Goal: Task Accomplishment & Management: Use online tool/utility

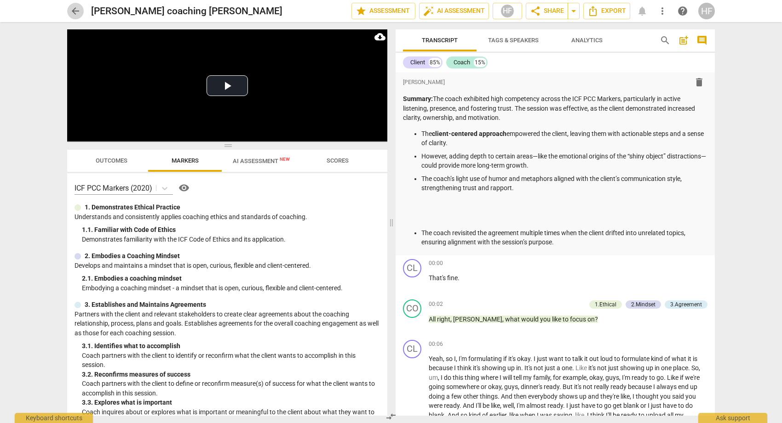
click at [76, 12] on span "arrow_back" at bounding box center [75, 11] width 11 height 11
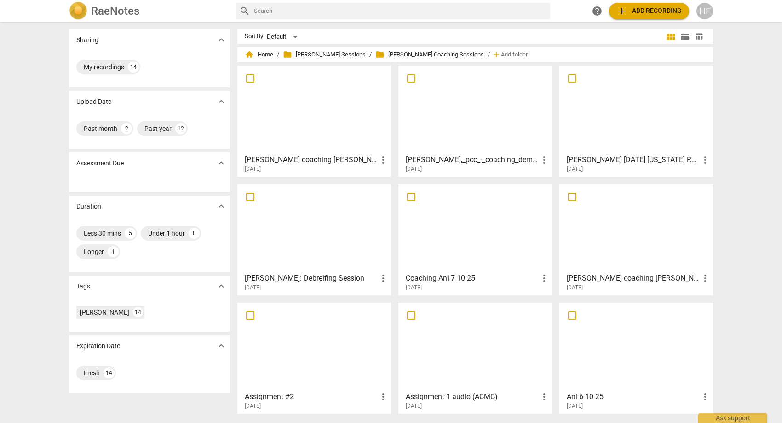
click at [704, 11] on div "HF" at bounding box center [704, 11] width 17 height 17
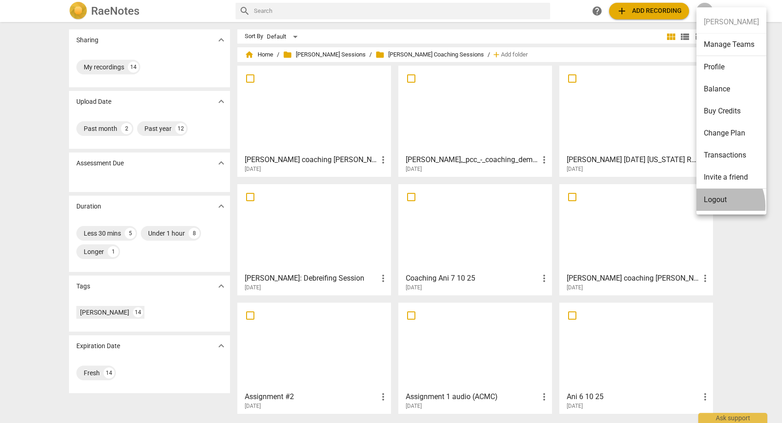
click at [714, 206] on li "Logout" at bounding box center [731, 200] width 70 height 22
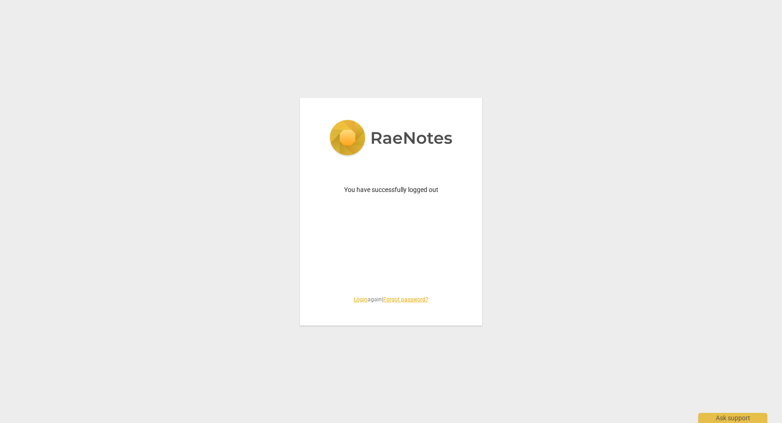
click at [354, 301] on link "Login" at bounding box center [361, 300] width 14 height 6
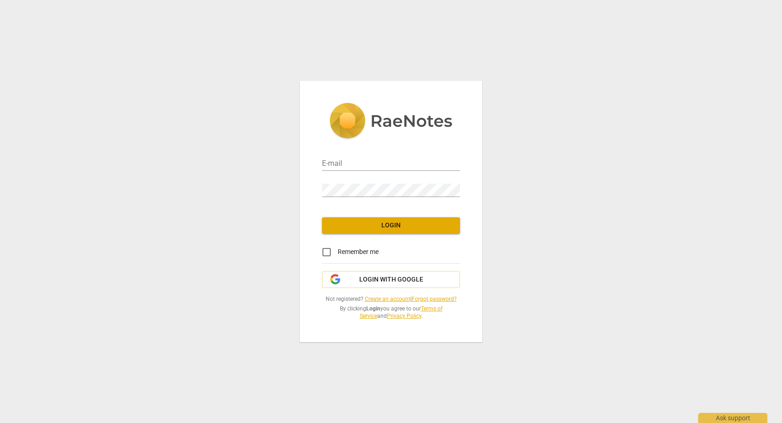
click at [576, 199] on div "E-mail Password Login Remember me Login with Google Not registered? Create an a…" at bounding box center [391, 211] width 782 height 423
click at [391, 159] on input "email" at bounding box center [391, 164] width 138 height 13
type input "coach.heidifishbein@gmail.com"
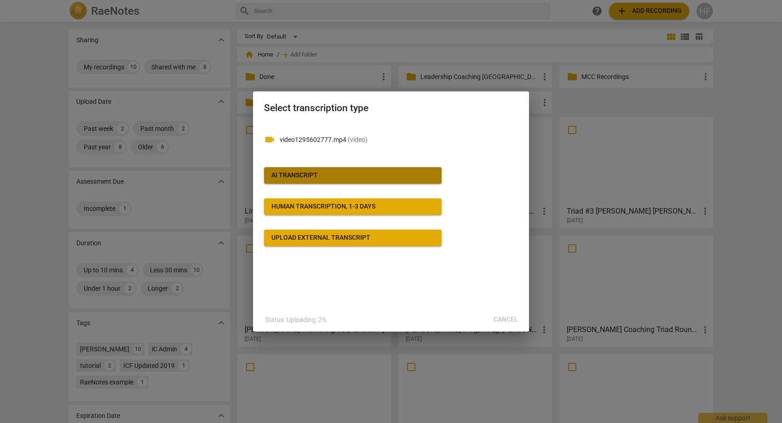
click at [338, 175] on span "AI Transcript" at bounding box center [352, 175] width 163 height 9
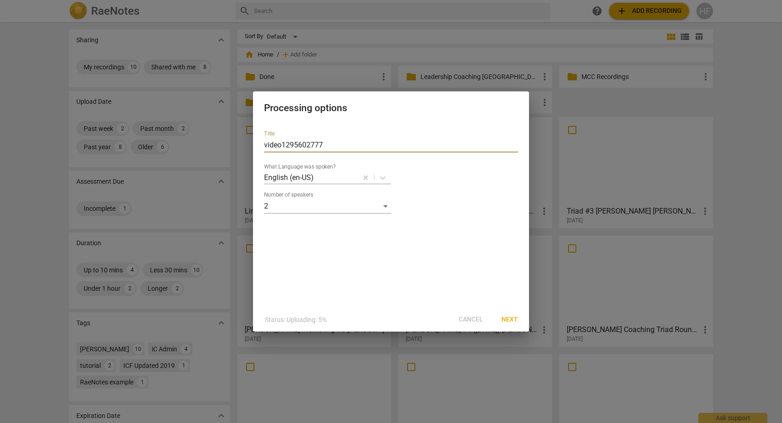
drag, startPoint x: 330, startPoint y: 143, endPoint x: 204, endPoint y: 136, distance: 126.7
click at [204, 136] on div "Processing options Title video1295602777 What Language was spoken? English (en-…" at bounding box center [391, 211] width 782 height 423
type input "[PERSON_NAME]: [PERSON_NAME] #6 [DATE].2025"
click at [507, 319] on span "Next" at bounding box center [509, 319] width 17 height 9
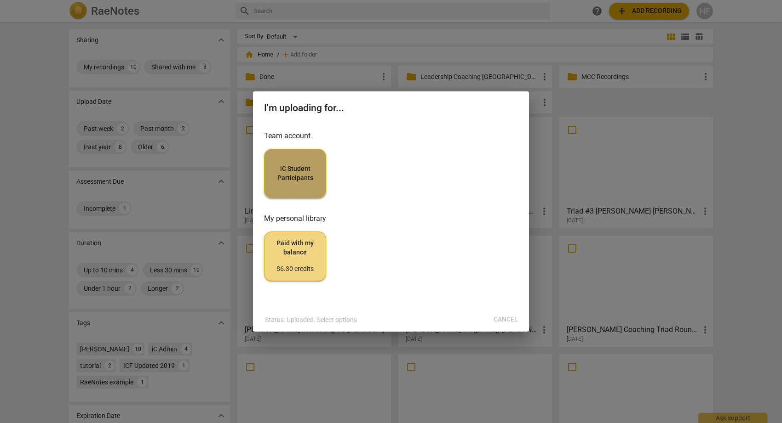
click at [307, 177] on span "iC Student Participants" at bounding box center [295, 174] width 46 height 18
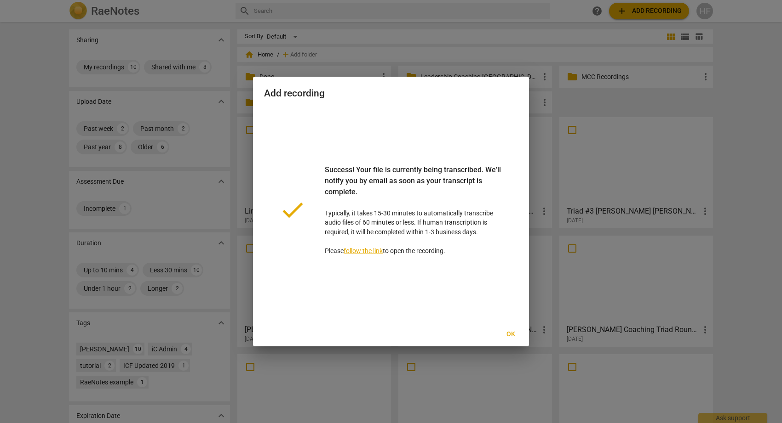
click at [510, 332] on span "Ok" at bounding box center [510, 334] width 15 height 9
